Goal: Book appointment/travel/reservation

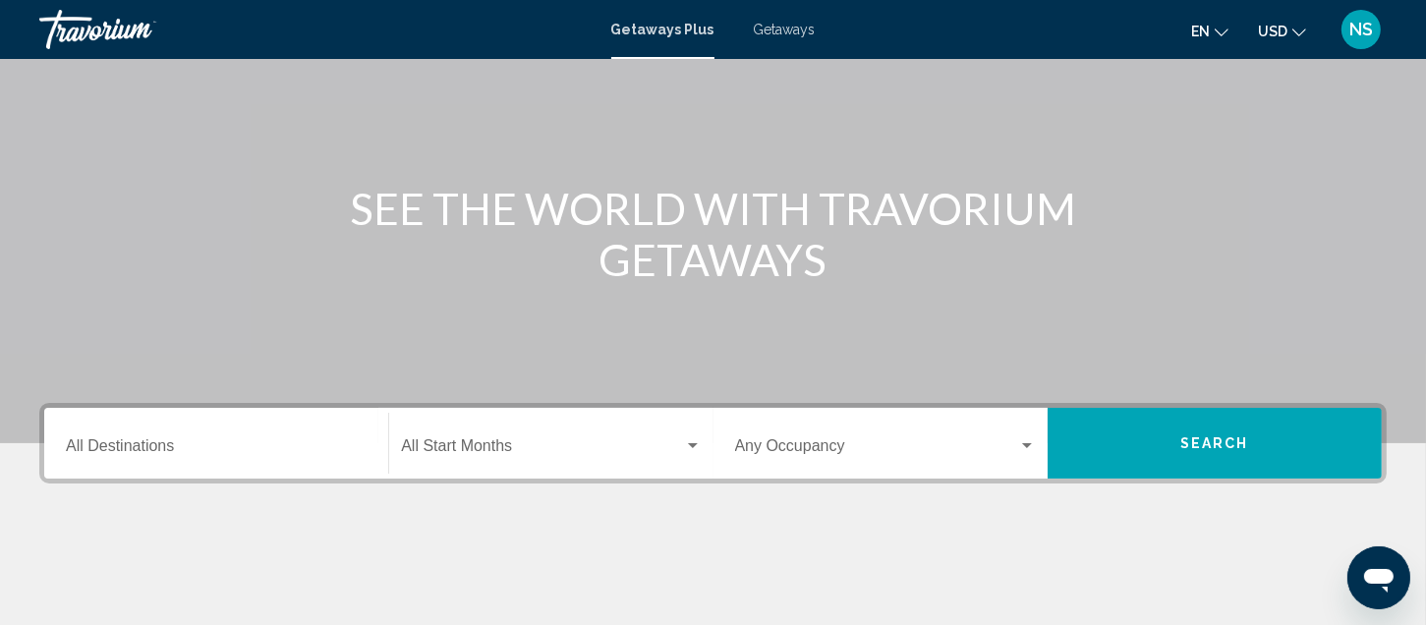
click at [346, 474] on mat-form-field "Destination All Destinations" at bounding box center [216, 444] width 324 height 70
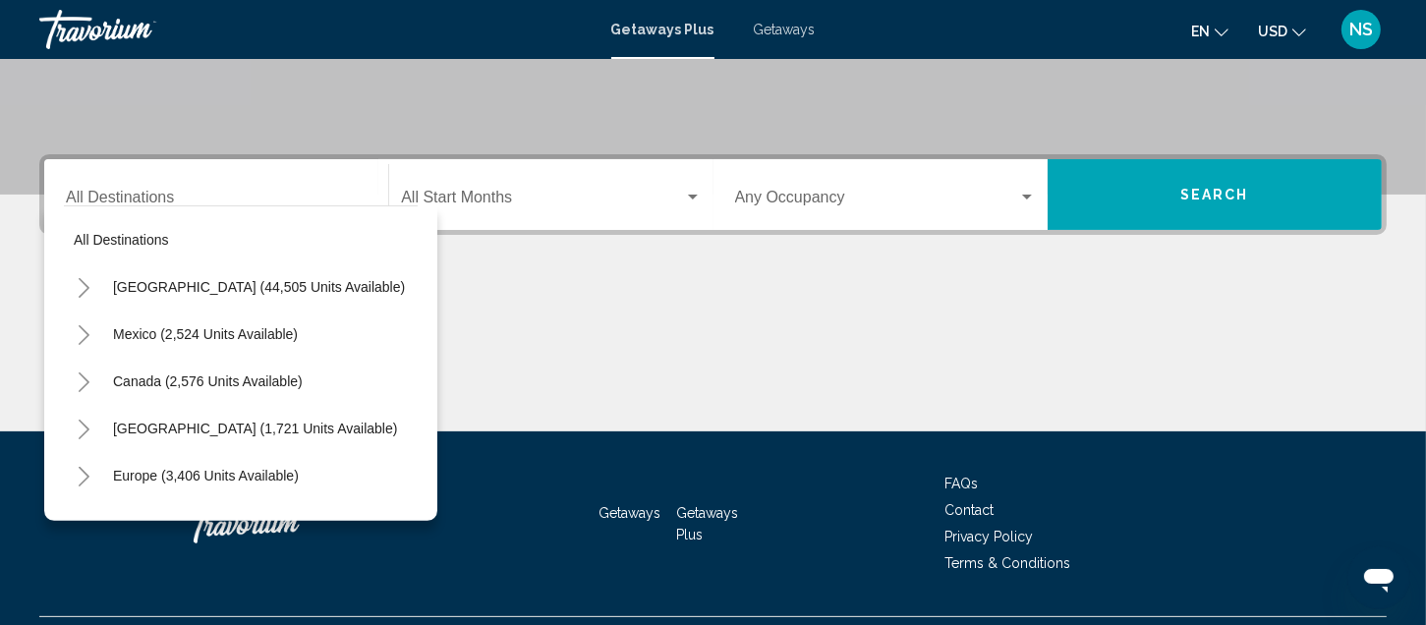
scroll to position [441, 0]
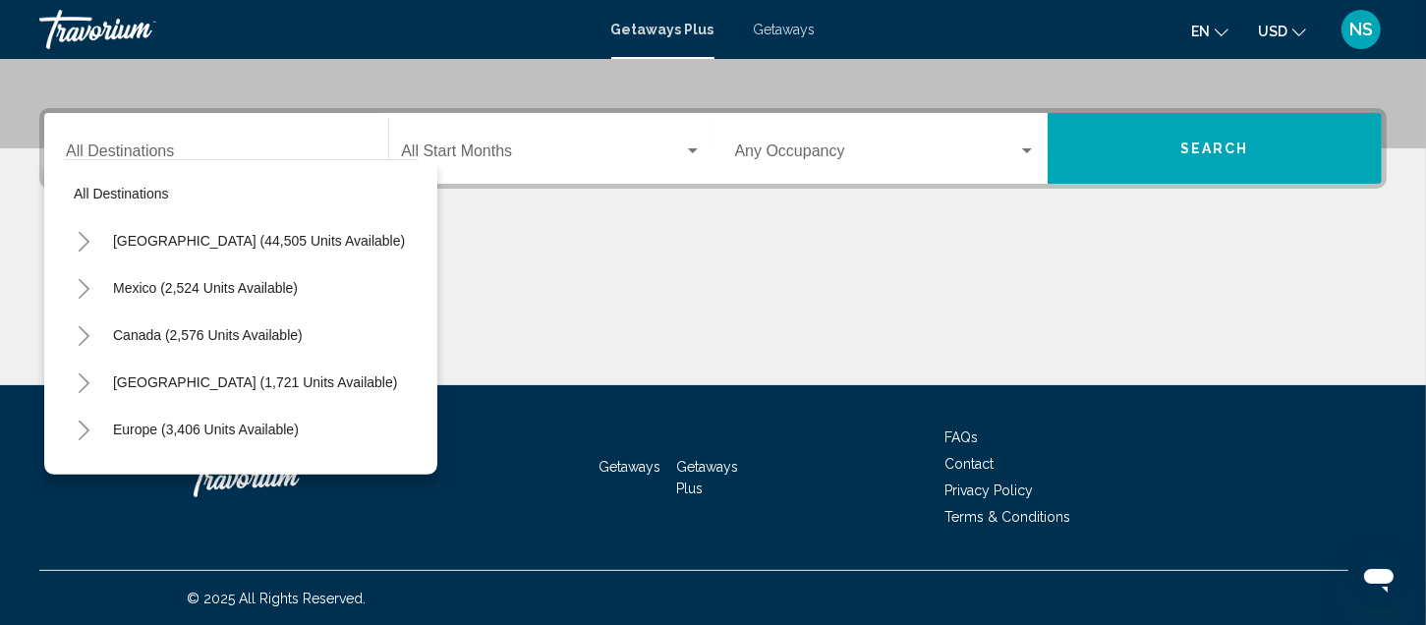
click at [286, 354] on button "Canada (2,576 units available)" at bounding box center [207, 335] width 209 height 45
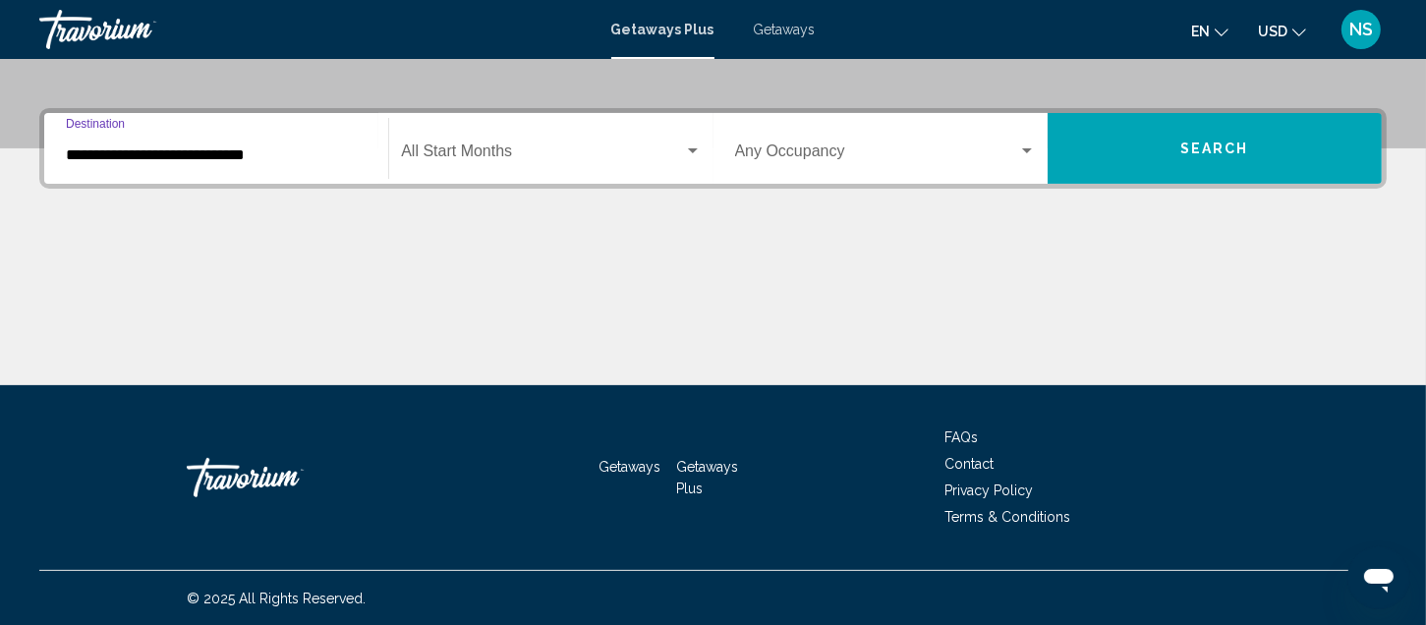
click at [256, 151] on input "**********" at bounding box center [216, 155] width 301 height 18
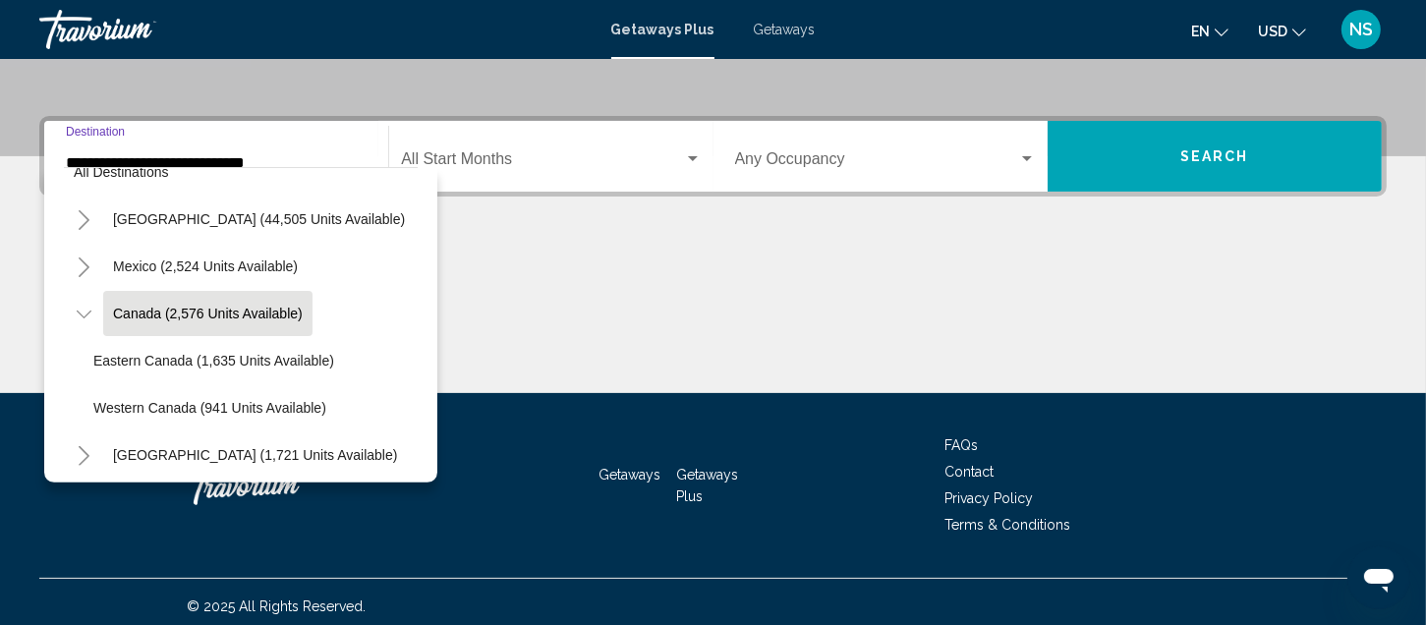
scroll to position [128, 0]
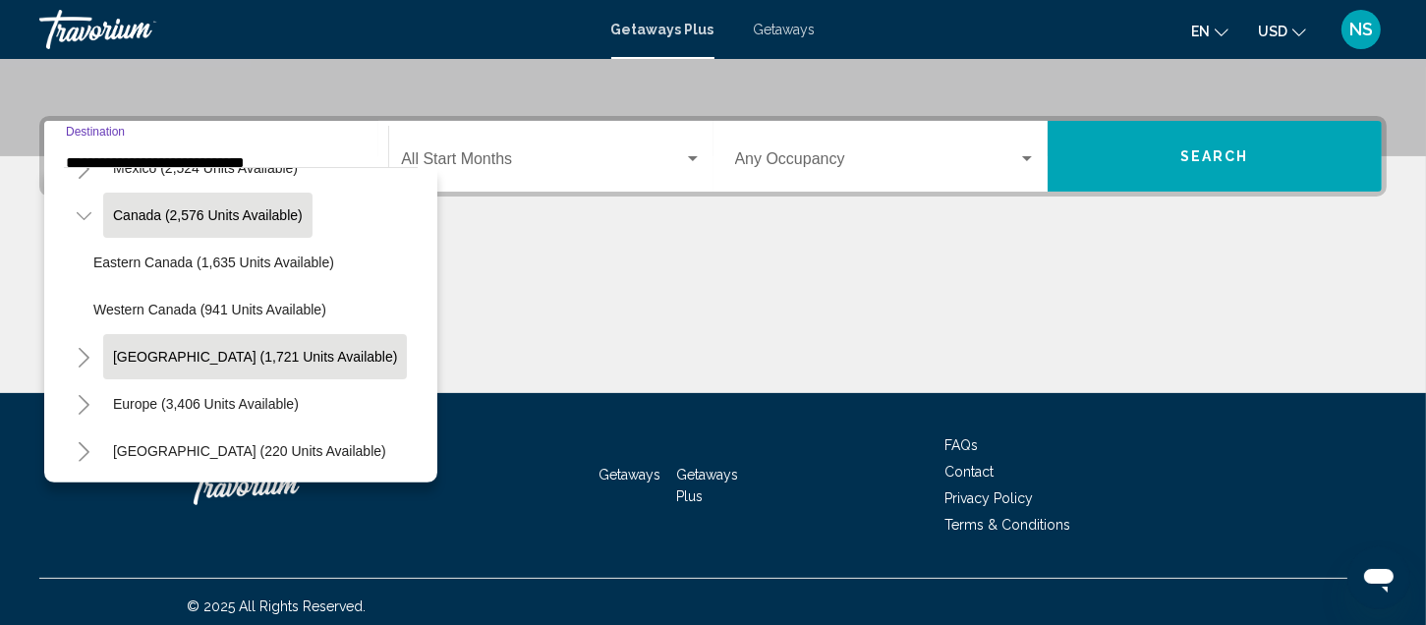
click at [182, 350] on span "[GEOGRAPHIC_DATA] (1,721 units available)" at bounding box center [255, 357] width 284 height 16
type input "**********"
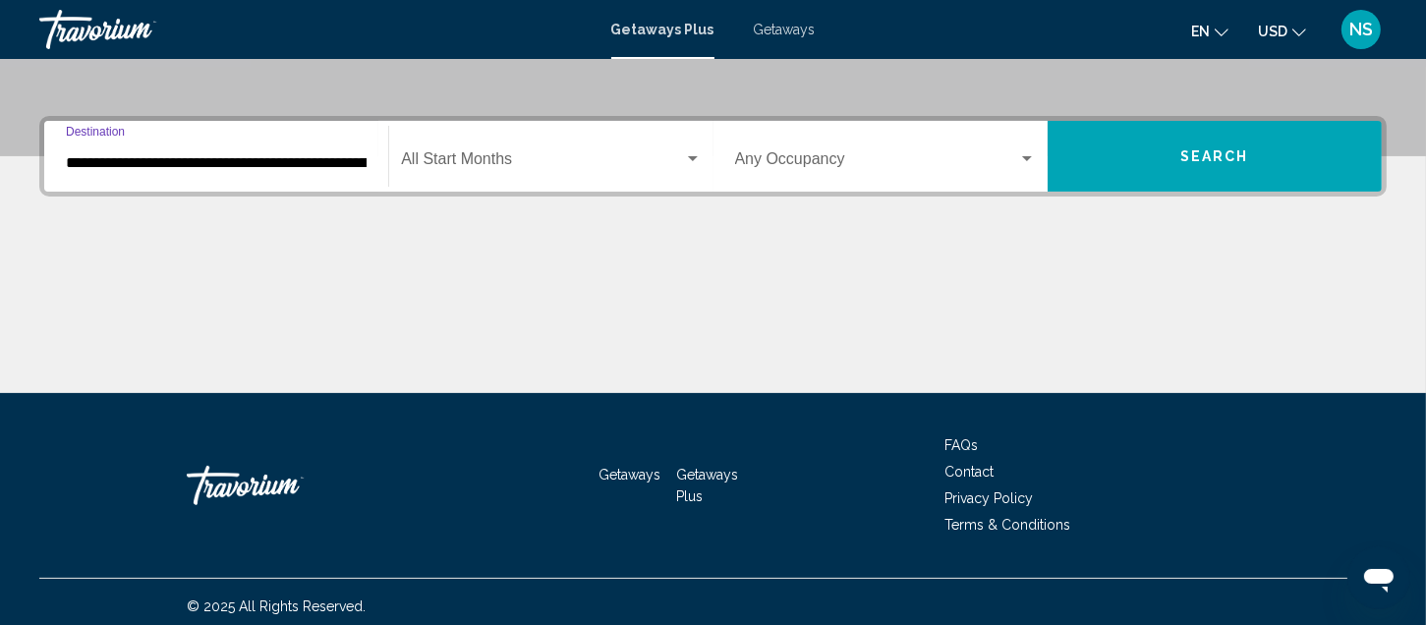
scroll to position [441, 0]
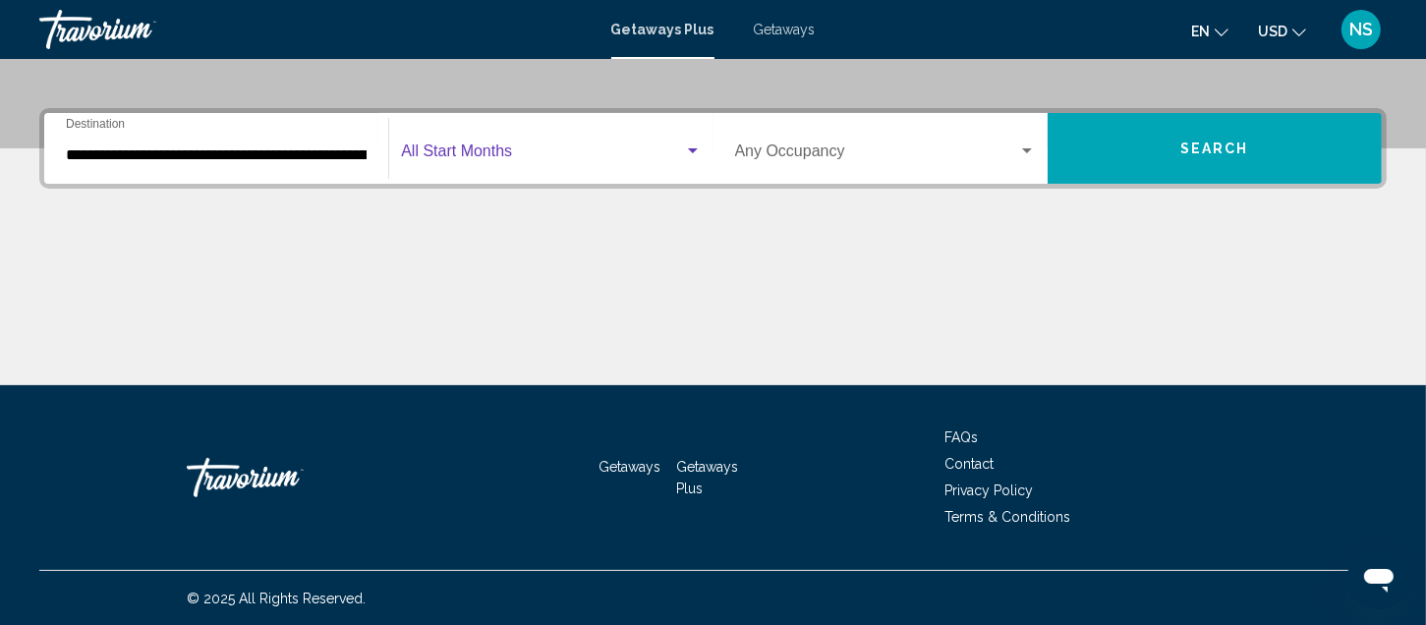
click at [525, 153] on span "Search widget" at bounding box center [542, 155] width 282 height 18
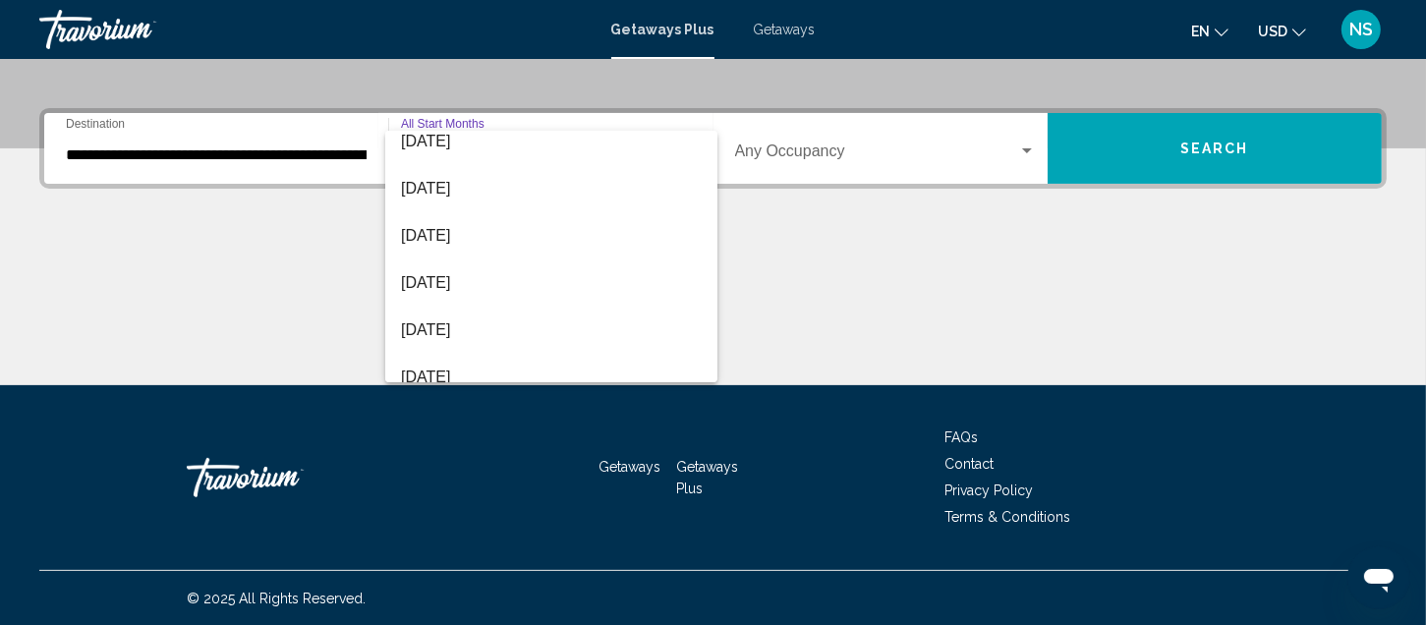
scroll to position [295, 0]
click at [456, 288] on span "[DATE]" at bounding box center [551, 283] width 301 height 47
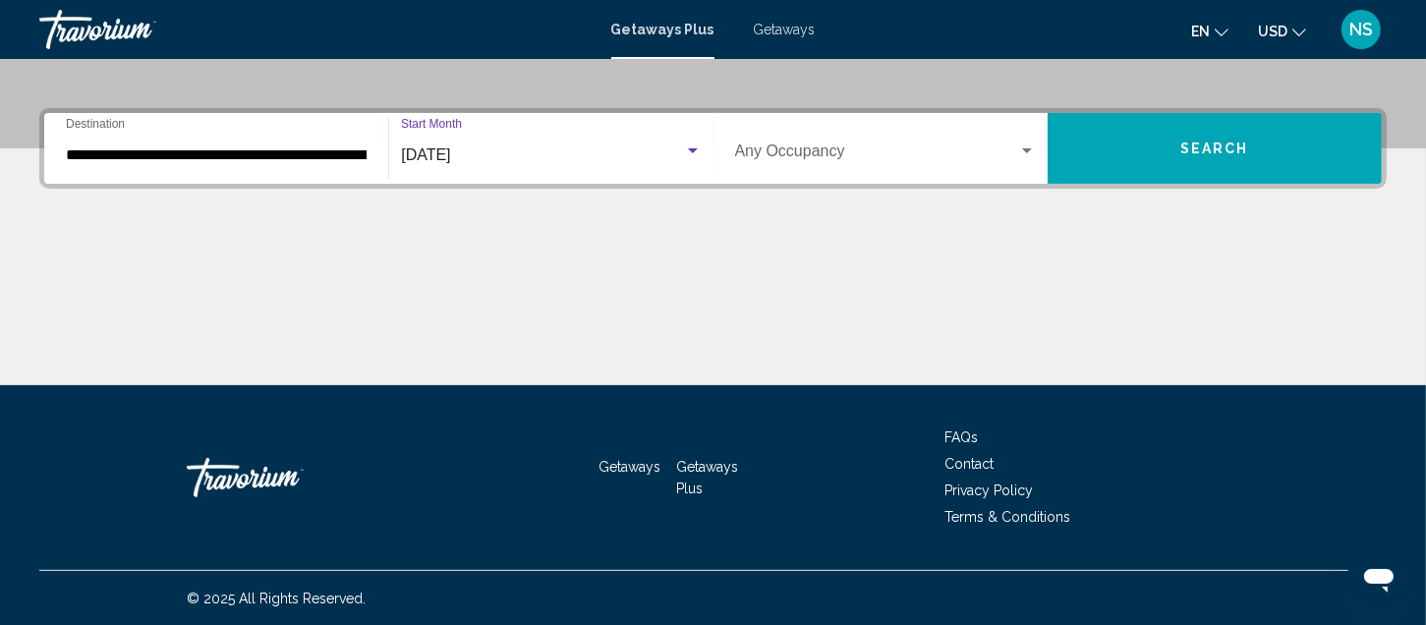
click at [789, 146] on span "Search widget" at bounding box center [876, 155] width 283 height 18
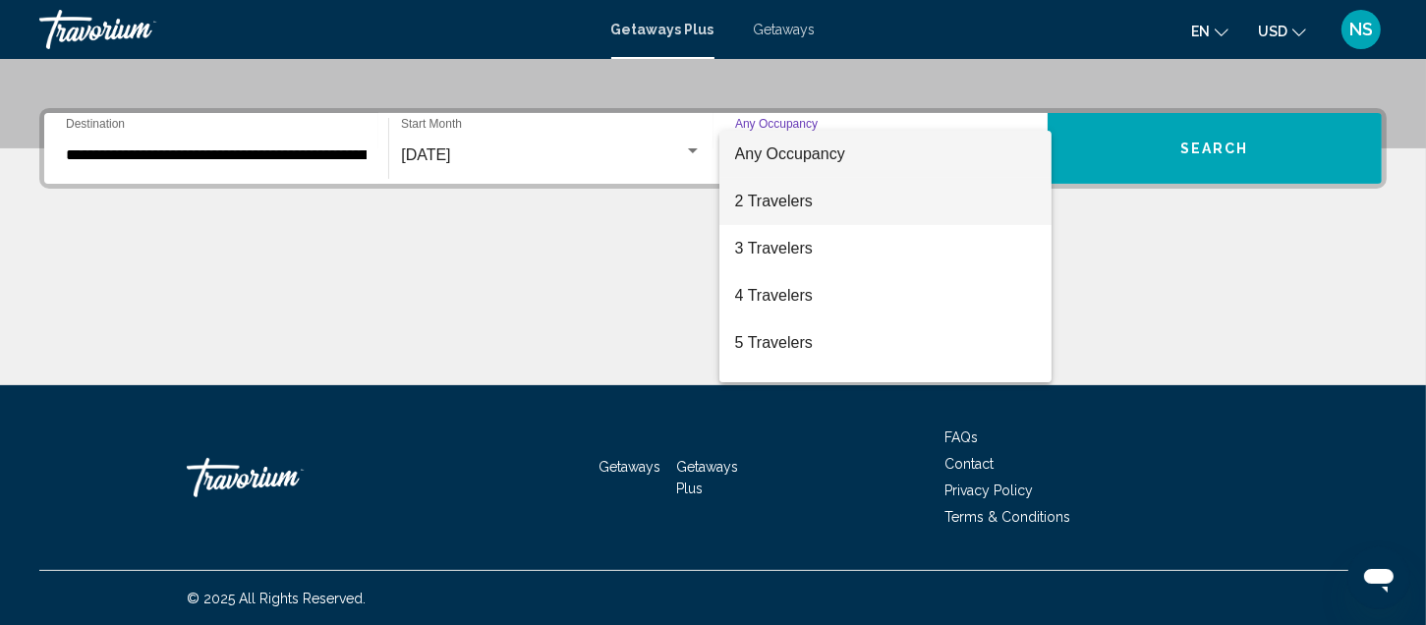
click at [746, 210] on span "2 Travelers" at bounding box center [885, 201] width 301 height 47
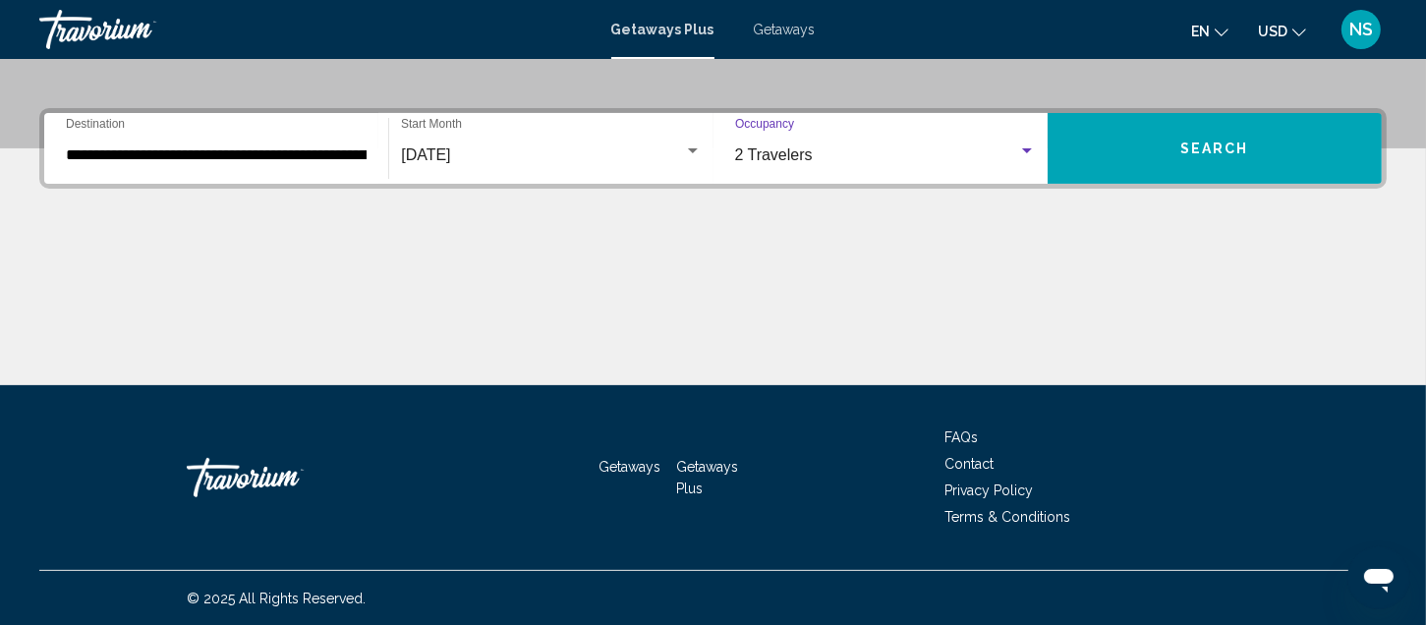
click at [1129, 143] on button "Search" at bounding box center [1215, 148] width 334 height 71
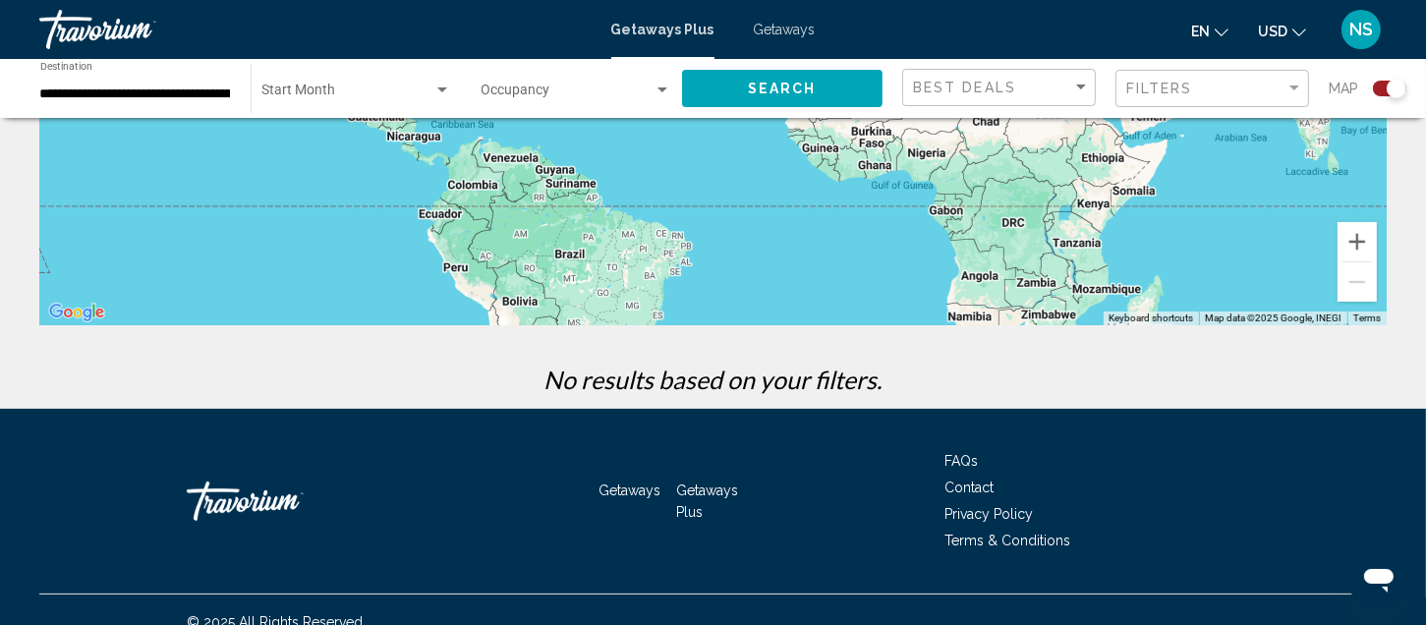
scroll to position [426, 0]
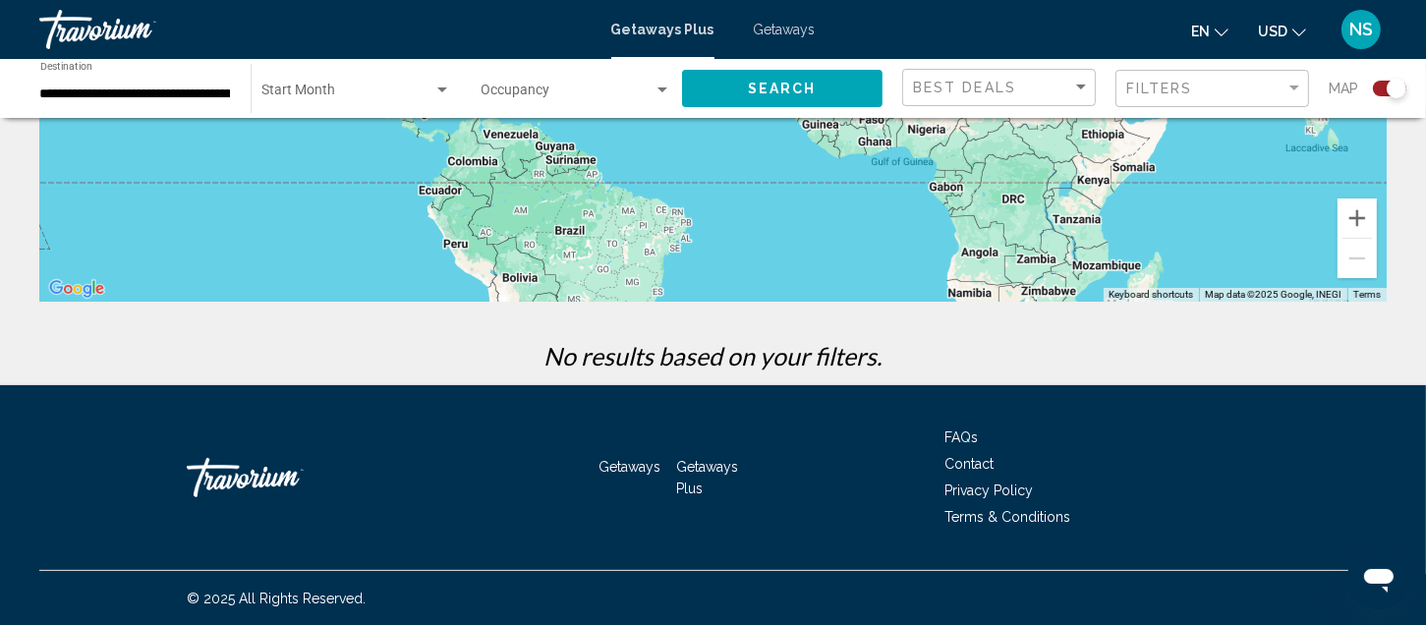
click at [767, 23] on span "Getaways" at bounding box center [785, 30] width 62 height 16
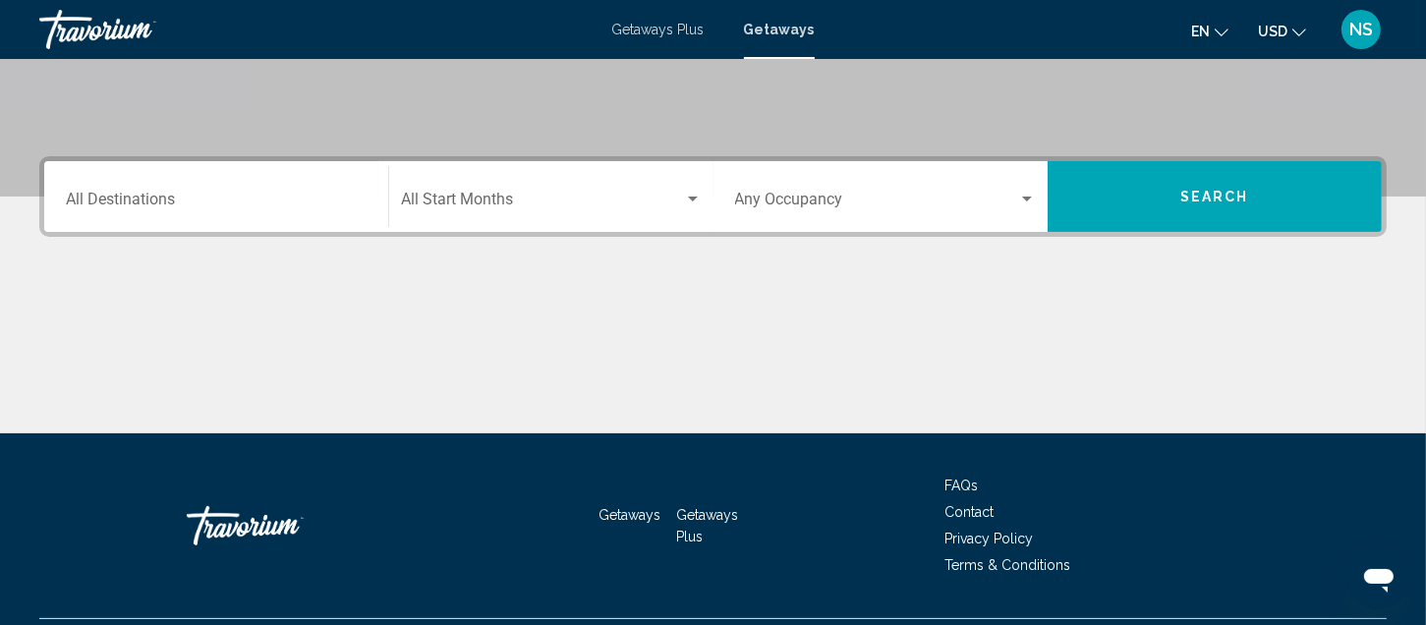
click at [169, 189] on div "Destination All Destinations" at bounding box center [216, 197] width 301 height 62
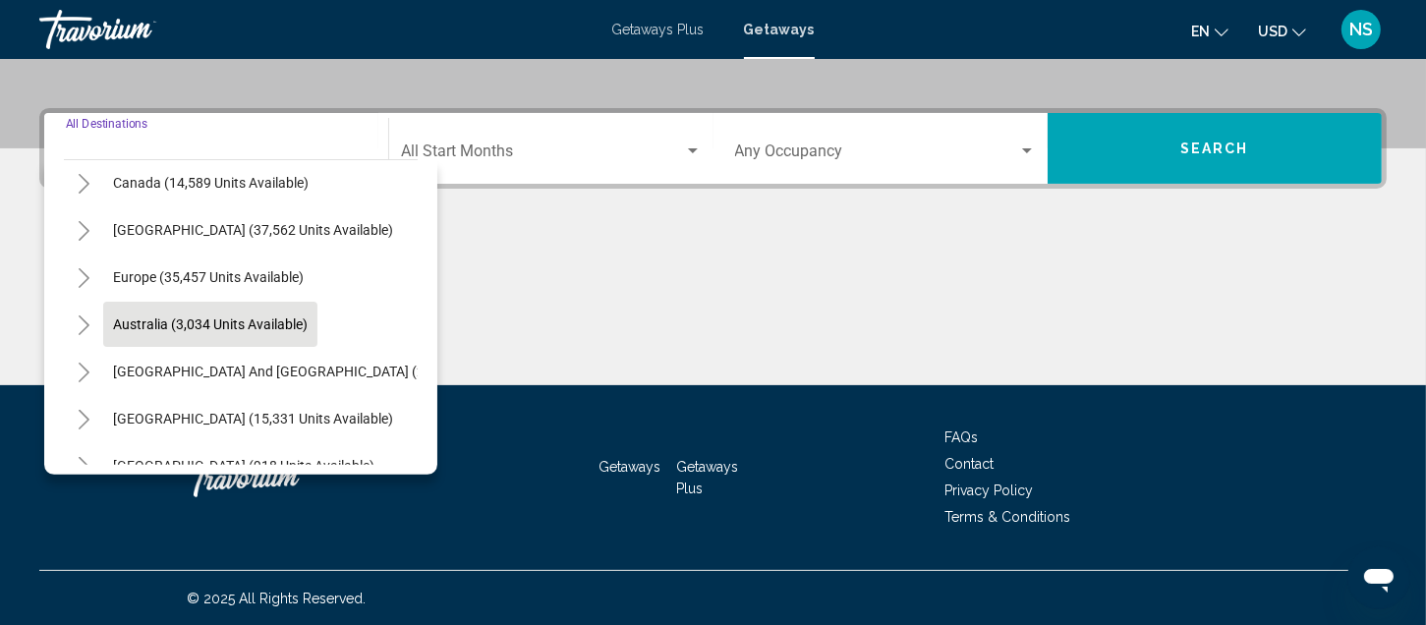
scroll to position [197, 0]
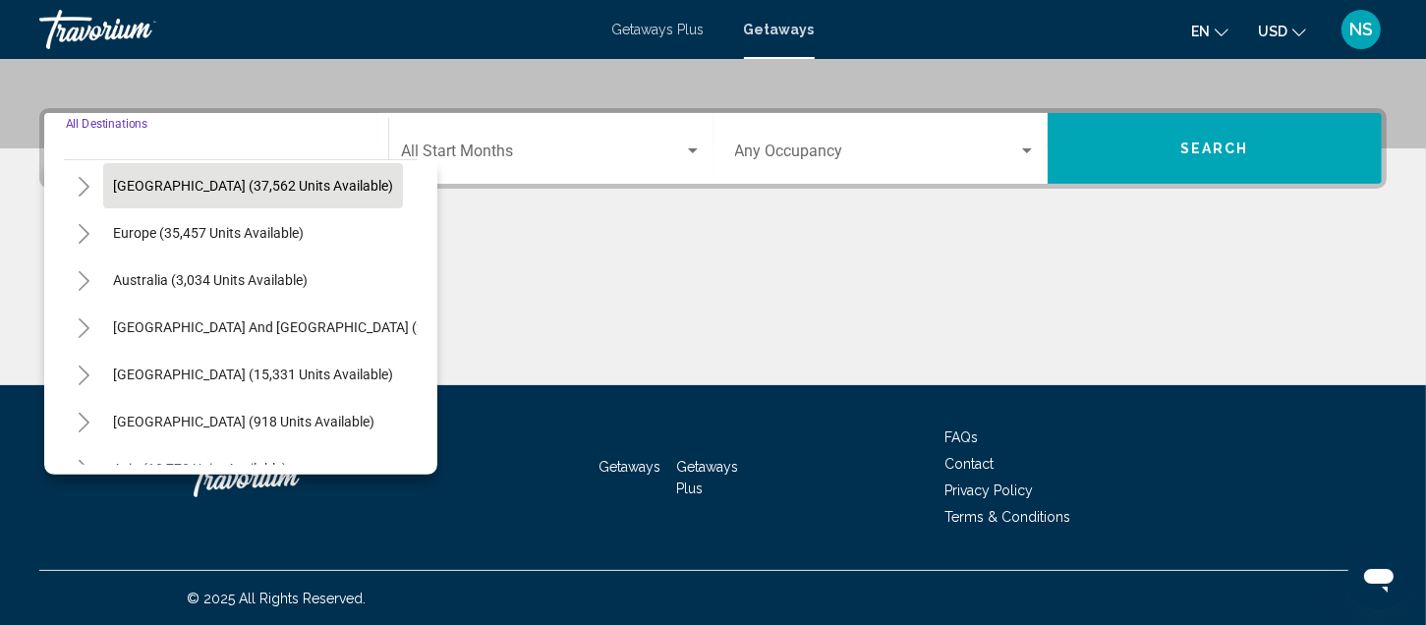
click at [142, 179] on span "[GEOGRAPHIC_DATA] (37,562 units available)" at bounding box center [253, 186] width 280 height 16
type input "**********"
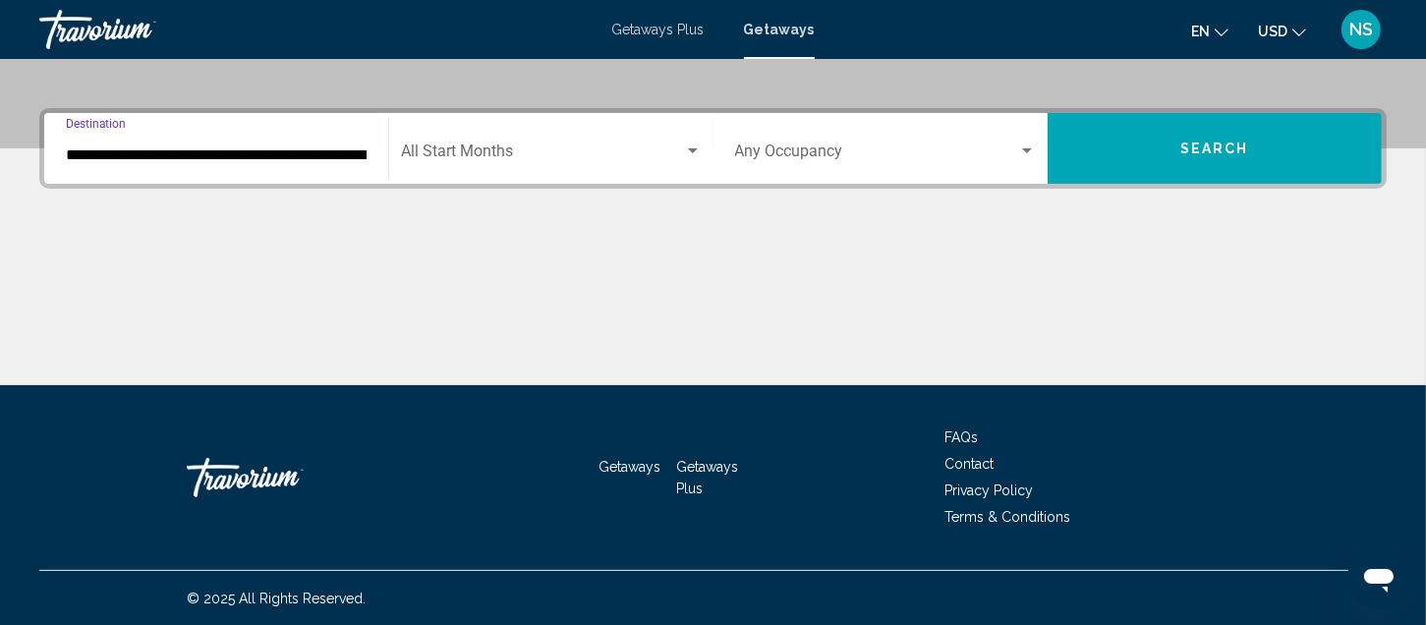
click at [468, 150] on span "Search widget" at bounding box center [542, 155] width 282 height 18
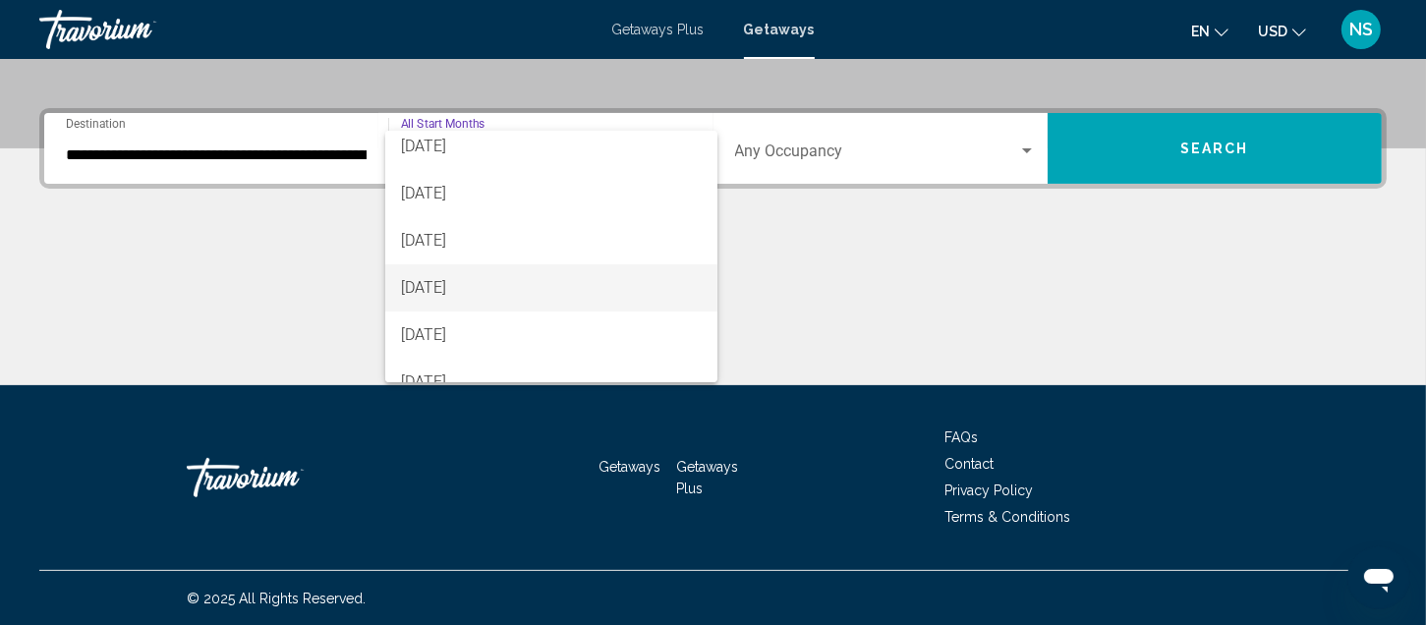
scroll to position [295, 0]
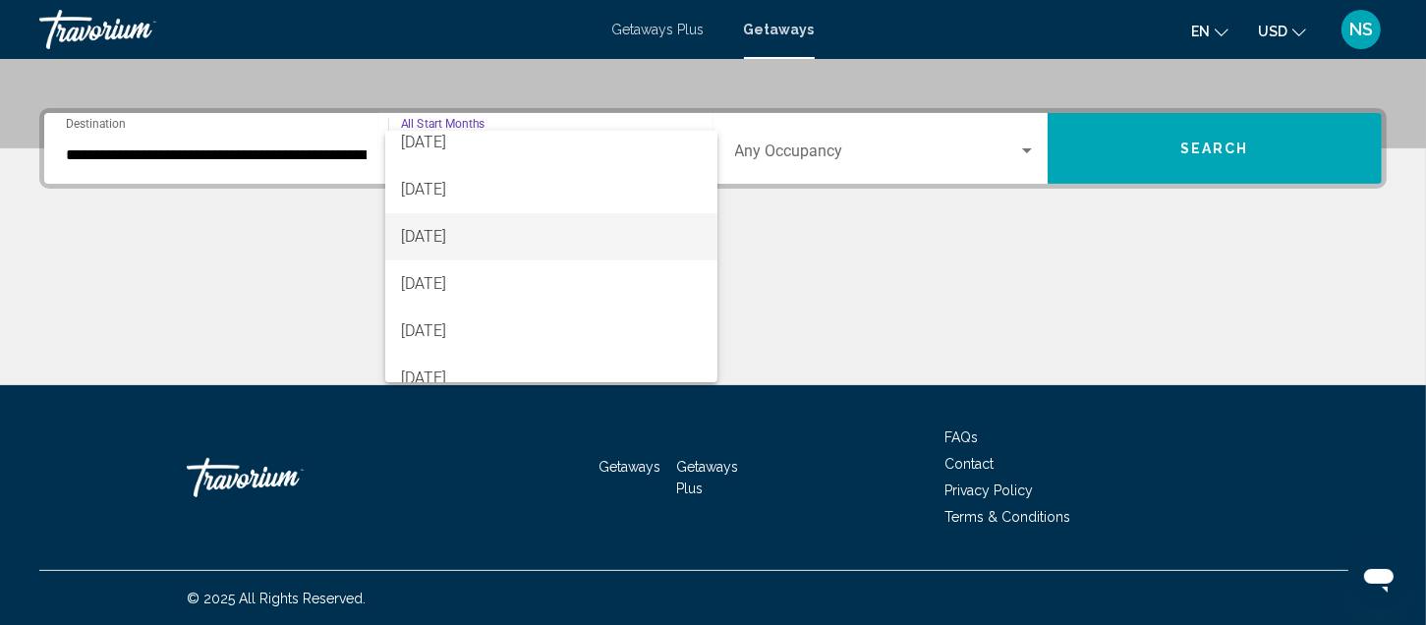
click at [468, 235] on span "[DATE]" at bounding box center [551, 236] width 301 height 47
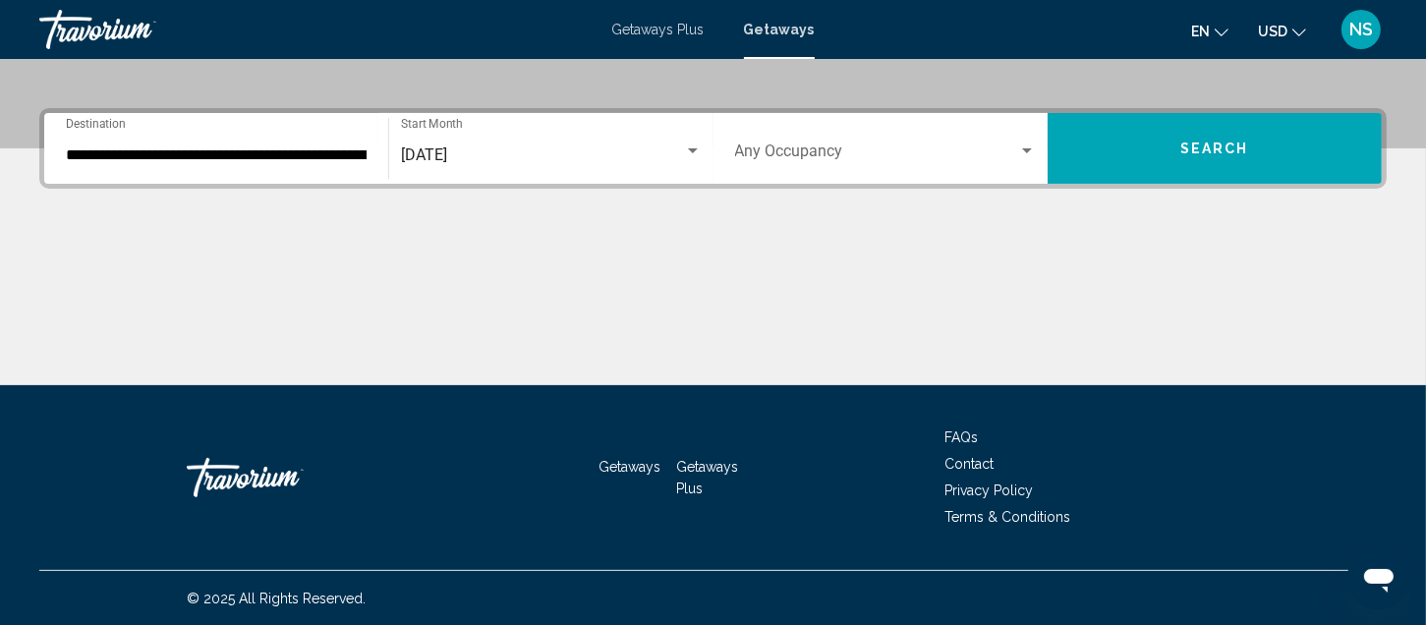
click at [877, 136] on div "Occupancy Any Occupancy" at bounding box center [885, 149] width 301 height 62
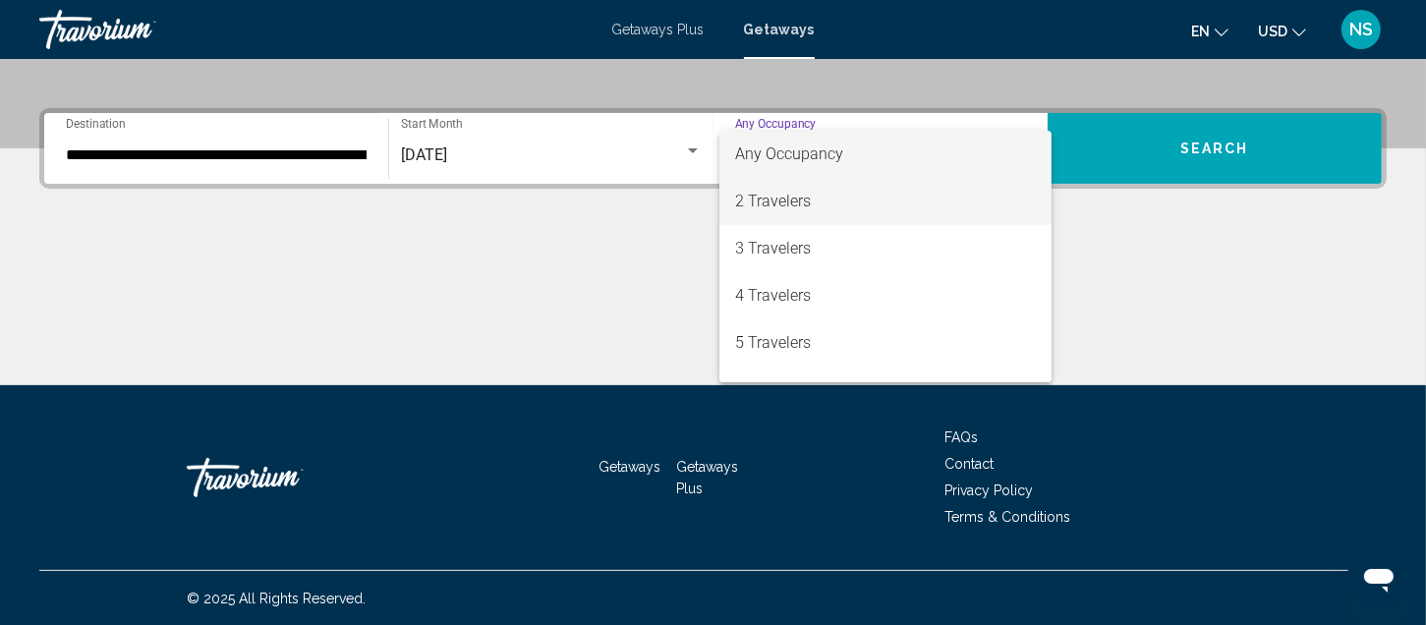
click at [800, 194] on span "2 Travelers" at bounding box center [885, 201] width 301 height 47
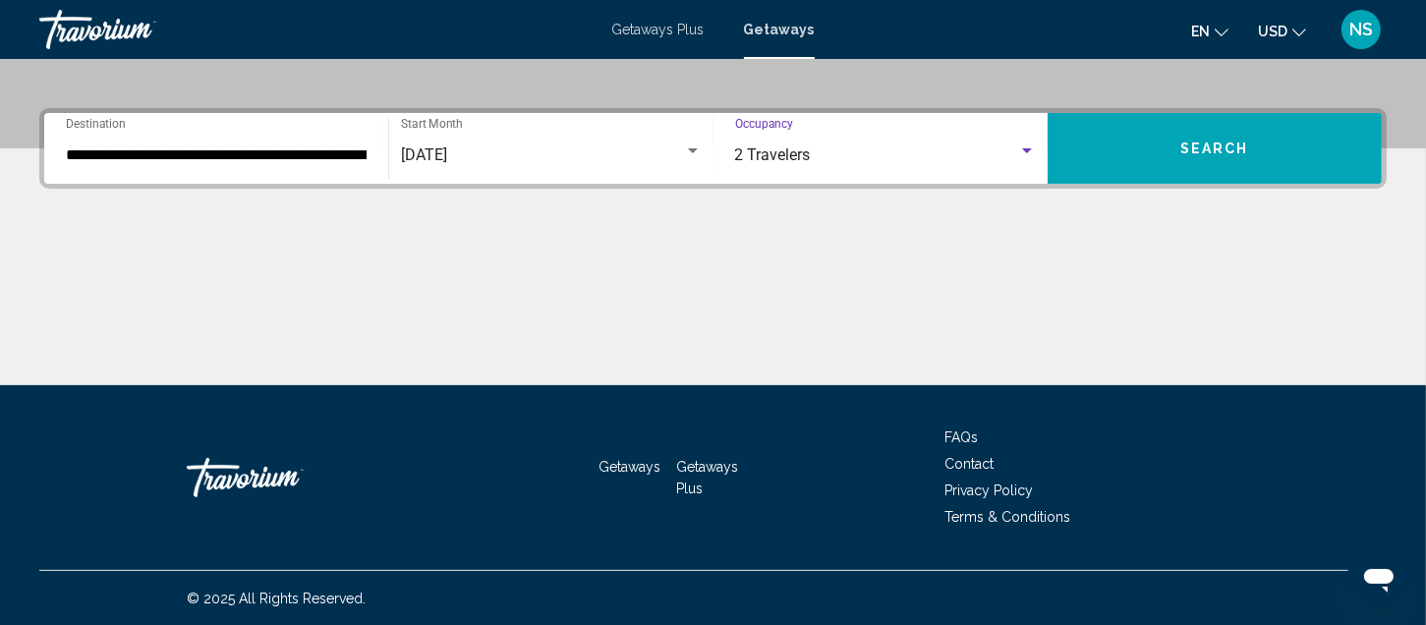
click at [1176, 137] on button "Search" at bounding box center [1215, 148] width 334 height 71
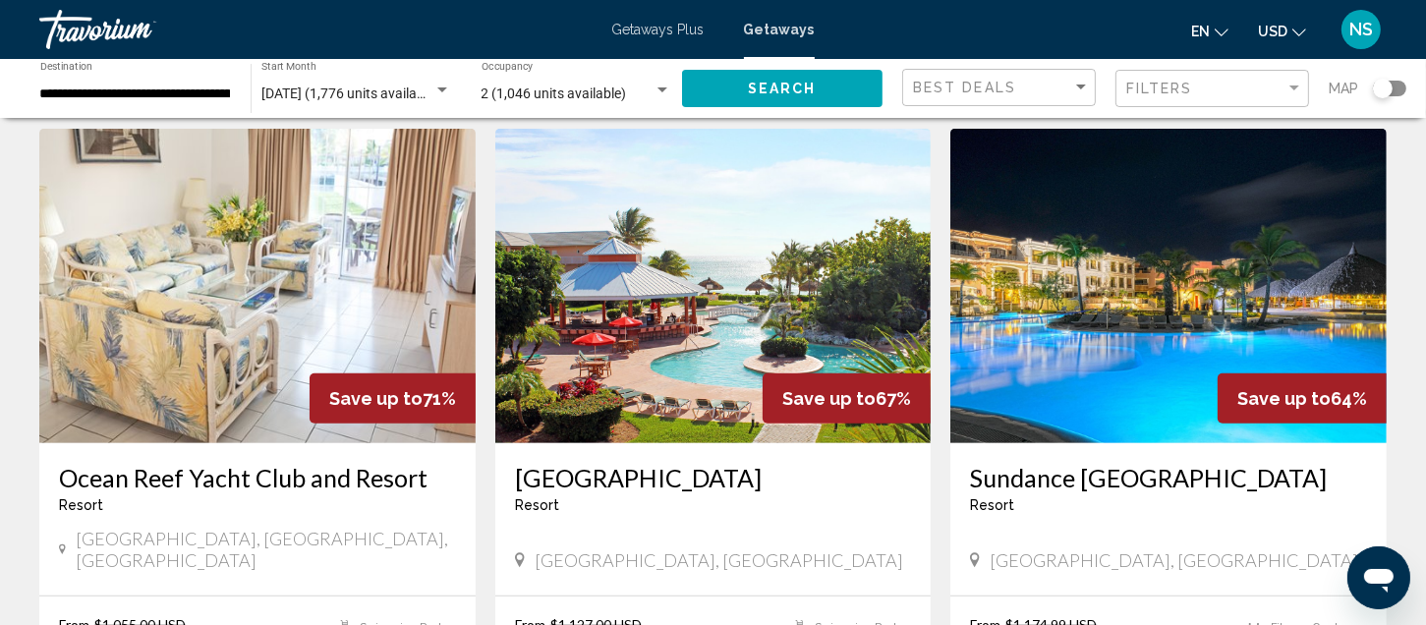
scroll to position [688, 0]
